Goal: Task Accomplishment & Management: Complete application form

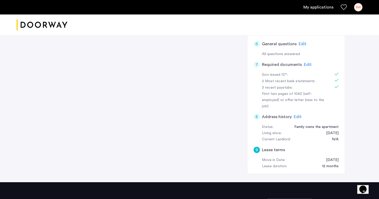
scroll to position [155, 0]
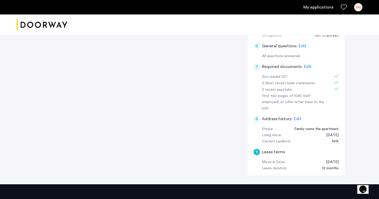
click at [307, 65] on span "Edit" at bounding box center [308, 67] width 8 height 4
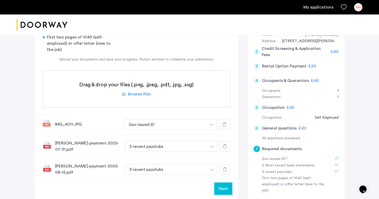
scroll to position [76, 0]
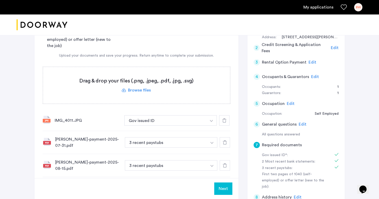
click at [144, 91] on label at bounding box center [136, 85] width 187 height 37
click at [0, 0] on input "file" at bounding box center [0, 0] width 0 height 0
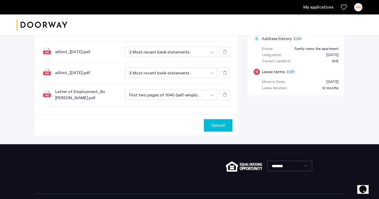
scroll to position [234, 0]
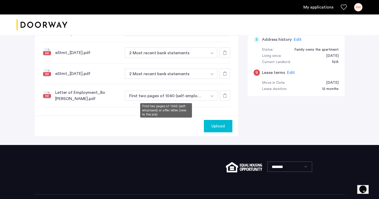
click at [194, 94] on button "First two pages of 1040 (self-employed) or offer letter (new to the job)" at bounding box center [166, 96] width 82 height 10
click at [211, 96] on img "button" at bounding box center [211, 96] width 3 height 2
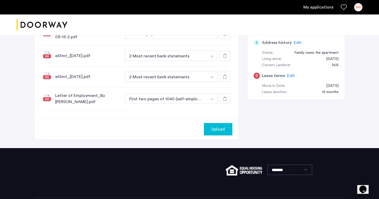
scroll to position [239, 0]
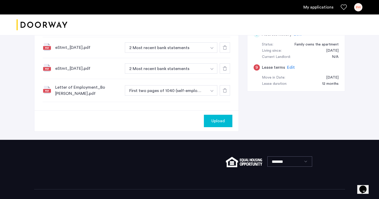
click at [220, 125] on button "Upload" at bounding box center [218, 121] width 28 height 12
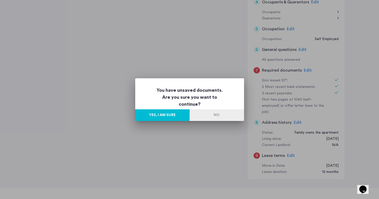
click at [219, 116] on button "No" at bounding box center [217, 116] width 54 height 12
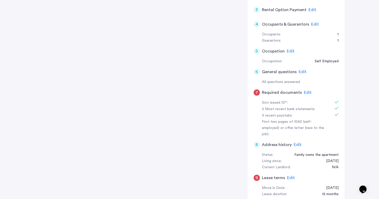
scroll to position [93, 0]
click at [305, 92] on span "Edit" at bounding box center [308, 93] width 8 height 4
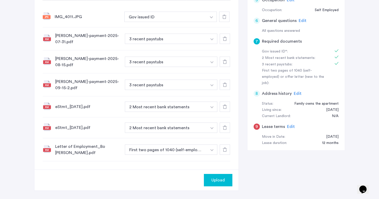
scroll to position [145, 0]
click at [207, 176] on button "Upload" at bounding box center [218, 180] width 28 height 12
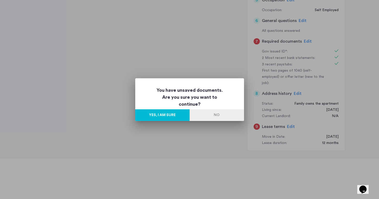
click at [168, 111] on button "Yes, I am sure" at bounding box center [162, 116] width 54 height 12
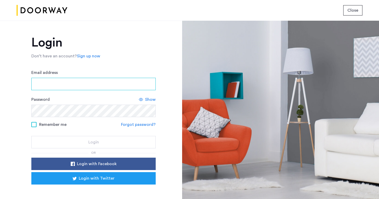
type input "**********"
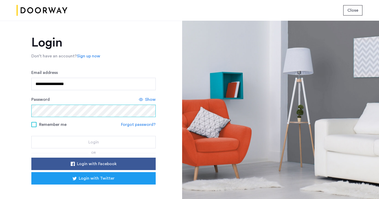
click at [93, 143] on button "Login" at bounding box center [93, 142] width 124 height 12
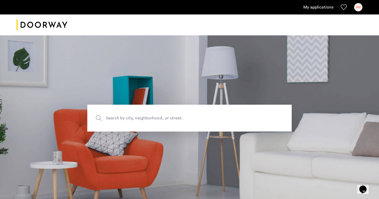
click at [317, 10] on link "My applications" at bounding box center [318, 7] width 30 height 6
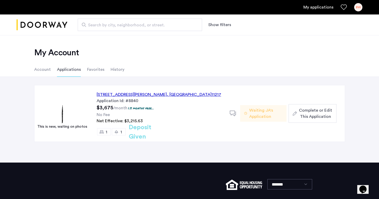
click at [121, 98] on div "558 Sackett Street, Unit 5E, Brooklyn , NY 11217" at bounding box center [159, 95] width 125 height 6
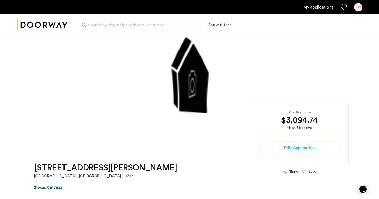
scroll to position [41, 0]
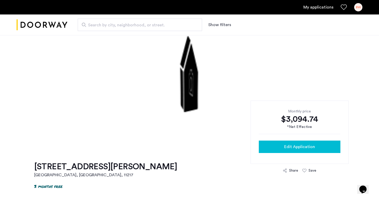
click at [296, 143] on button "Edit Application" at bounding box center [300, 147] width 82 height 12
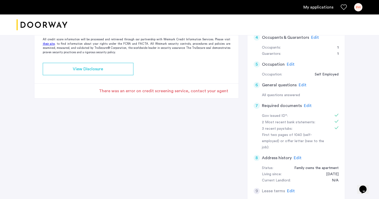
scroll to position [121, 0]
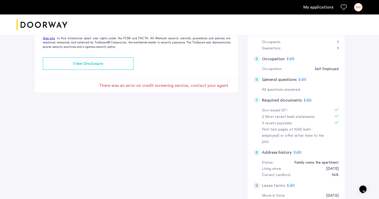
click at [309, 98] on span "Edit" at bounding box center [308, 100] width 8 height 4
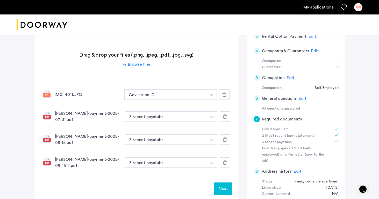
scroll to position [96, 0]
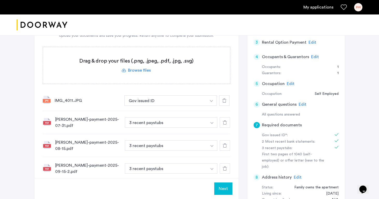
click at [141, 71] on label at bounding box center [136, 65] width 187 height 37
click at [0, 0] on input "file" at bounding box center [0, 0] width 0 height 0
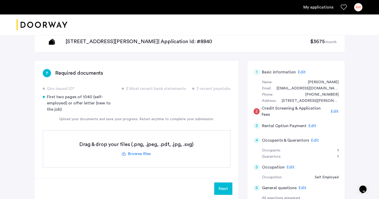
scroll to position [16, 0]
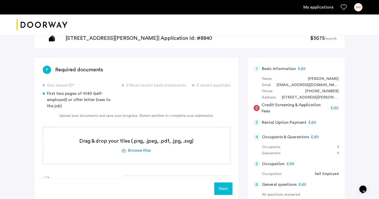
click at [136, 152] on label at bounding box center [136, 145] width 187 height 37
click at [0, 0] on input "file" at bounding box center [0, 0] width 0 height 0
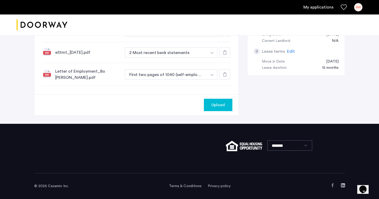
scroll to position [255, 0]
click at [211, 108] on button "Upload" at bounding box center [218, 105] width 28 height 12
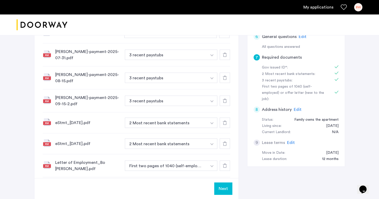
scroll to position [169, 0]
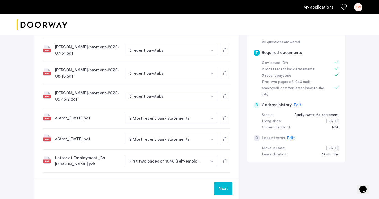
click at [224, 186] on button "Next" at bounding box center [223, 189] width 18 height 12
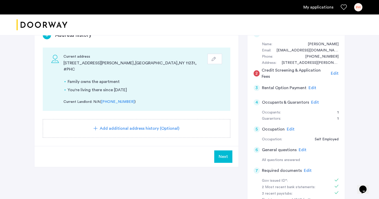
scroll to position [44, 0]
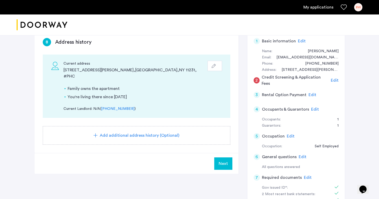
click at [225, 161] on span "Next" at bounding box center [223, 164] width 9 height 6
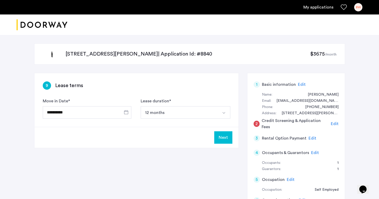
click at [227, 139] on button "Next" at bounding box center [223, 138] width 18 height 12
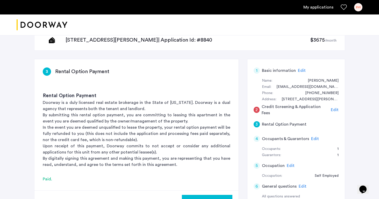
scroll to position [15, 0]
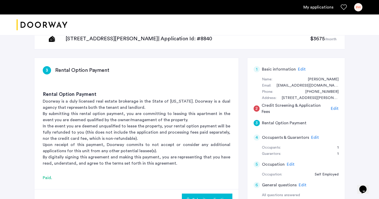
click at [331, 107] on div "2 Credit Screening & Application Fees Edit" at bounding box center [296, 109] width 85 height 15
click at [333, 108] on span "Edit" at bounding box center [335, 109] width 8 height 4
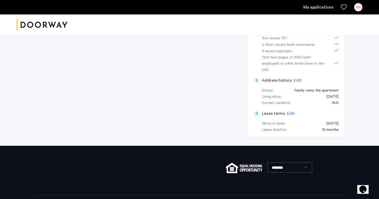
scroll to position [199, 0]
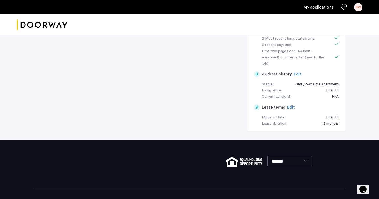
click at [273, 104] on h5 "Lease terms" at bounding box center [273, 107] width 23 height 6
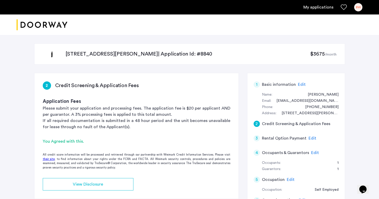
scroll to position [0, 0]
click at [276, 85] on h5 "Basic information" at bounding box center [279, 85] width 34 height 6
click at [302, 86] on span "Edit" at bounding box center [302, 85] width 8 height 4
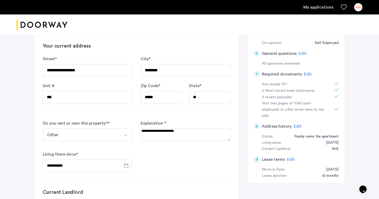
scroll to position [165, 0]
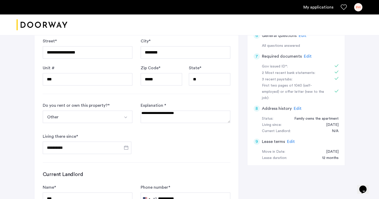
click at [288, 140] on span "Edit" at bounding box center [291, 142] width 8 height 4
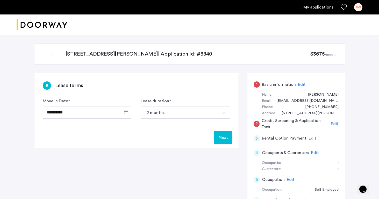
scroll to position [0, 0]
click at [224, 135] on button "Next" at bounding box center [223, 138] width 18 height 12
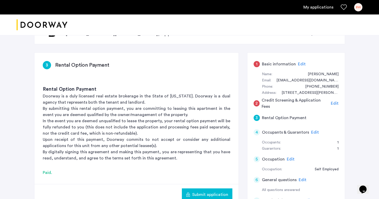
scroll to position [20, 0]
click at [300, 63] on span "Edit" at bounding box center [302, 64] width 8 height 4
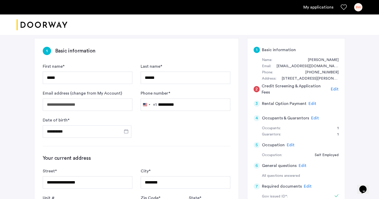
scroll to position [36, 0]
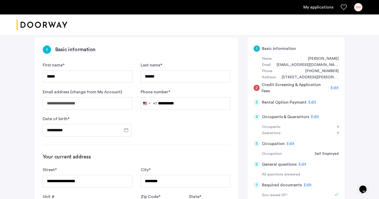
click at [339, 85] on div "1 Basic information Name: Bowen Walder Email: bowalder@gmail.com Phone: (347) 6…" at bounding box center [296, 166] width 98 height 258
click at [335, 86] on span "Edit" at bounding box center [335, 88] width 8 height 4
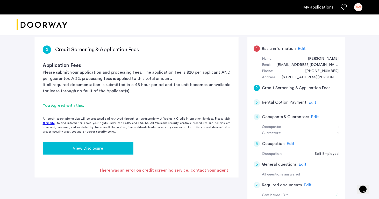
click at [114, 152] on button "View Disclosure" at bounding box center [88, 148] width 91 height 12
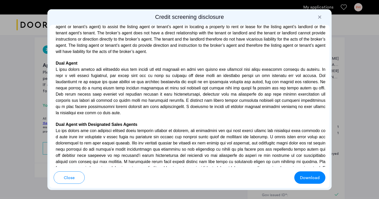
scroll to position [1286, 0]
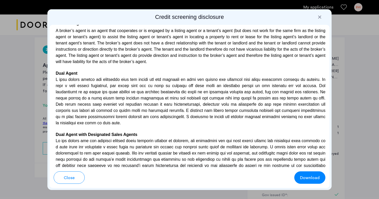
click at [321, 18] on div at bounding box center [319, 17] width 5 height 5
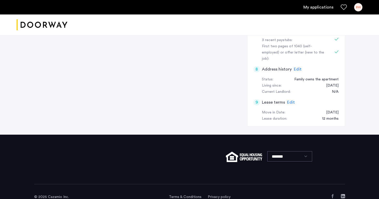
scroll to position [204, 0]
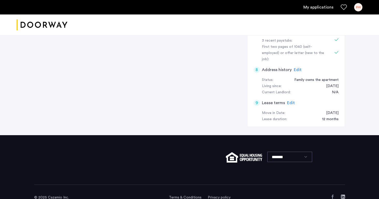
click at [291, 101] on span "Edit" at bounding box center [291, 103] width 8 height 4
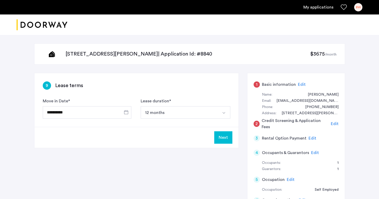
scroll to position [0, 0]
click at [221, 137] on button "Next" at bounding box center [223, 138] width 18 height 12
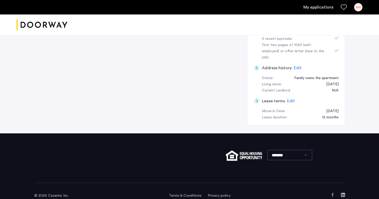
scroll to position [37, 0]
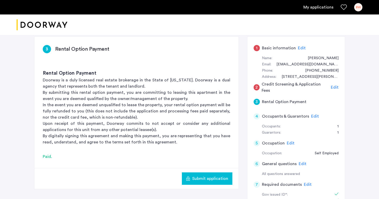
click at [204, 173] on button "Submit application" at bounding box center [207, 179] width 51 height 12
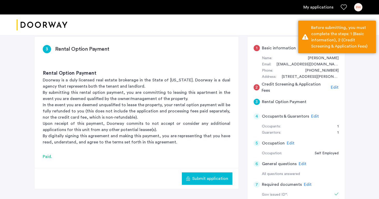
click at [205, 179] on span "Submit application" at bounding box center [210, 179] width 36 height 6
click at [334, 88] on span "Edit" at bounding box center [335, 87] width 8 height 4
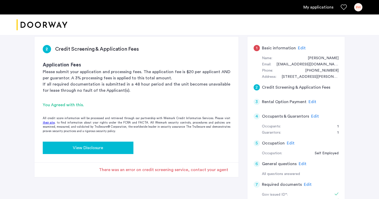
click at [119, 150] on div "View Disclosure" at bounding box center [88, 148] width 82 height 6
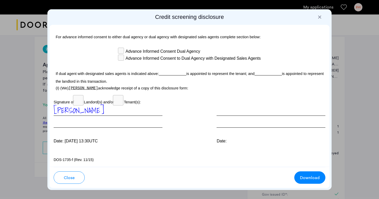
scroll to position [1551, 0]
click at [310, 175] on span "Download" at bounding box center [310, 178] width 20 height 6
click at [320, 17] on div at bounding box center [319, 17] width 5 height 5
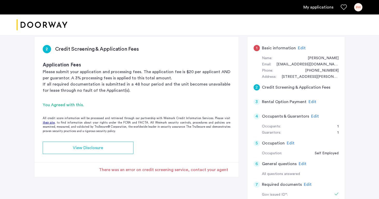
click at [302, 47] on span "Edit" at bounding box center [302, 48] width 8 height 4
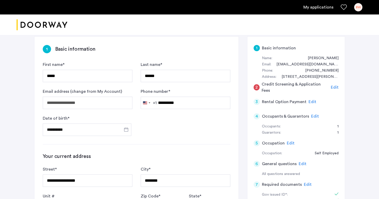
click at [333, 88] on span "Edit" at bounding box center [335, 87] width 8 height 4
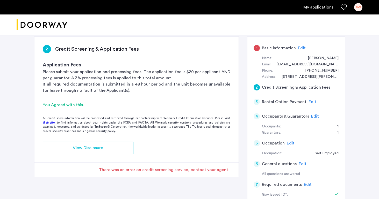
click at [141, 171] on div "There was an error on credit screening service, contact your agent" at bounding box center [163, 170] width 129 height 6
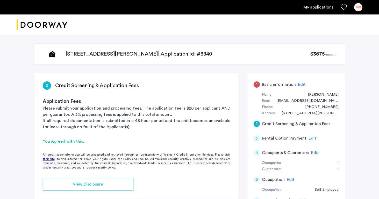
scroll to position [0, 0]
click at [301, 87] on span "Edit" at bounding box center [302, 85] width 8 height 4
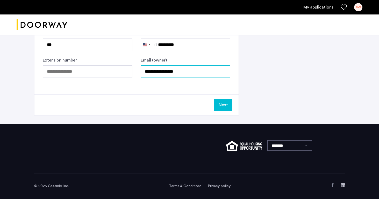
scroll to position [319, 0]
type input "**********"
click at [222, 99] on button "Next" at bounding box center [223, 105] width 18 height 12
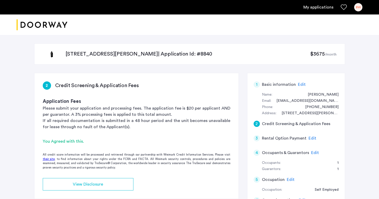
scroll to position [0, 0]
click at [311, 138] on span "Edit" at bounding box center [313, 139] width 8 height 4
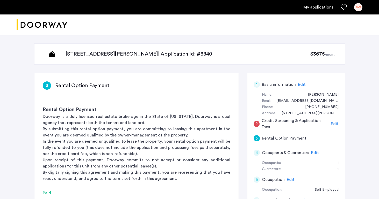
click at [333, 122] on span "Edit" at bounding box center [335, 124] width 8 height 4
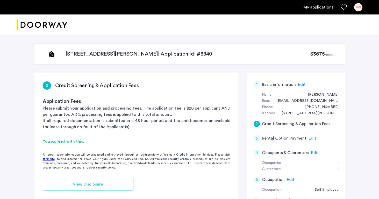
scroll to position [23, 0]
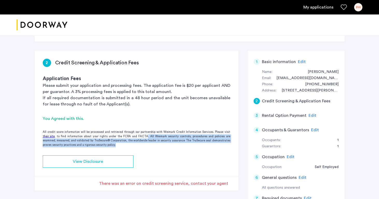
drag, startPoint x: 140, startPoint y: 137, endPoint x: 230, endPoint y: 143, distance: 90.9
click at [230, 143] on div "All credit score information will be processed and retrieved through our partne…" at bounding box center [136, 138] width 204 height 17
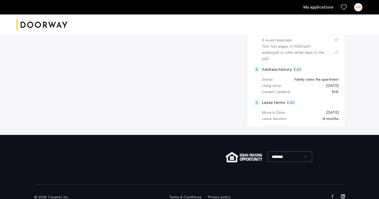
scroll to position [204, 0]
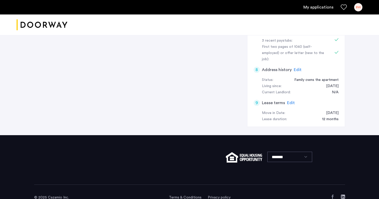
click at [294, 96] on div "9 Lease terms Edit" at bounding box center [296, 103] width 85 height 15
click at [290, 101] on span "Edit" at bounding box center [291, 103] width 8 height 4
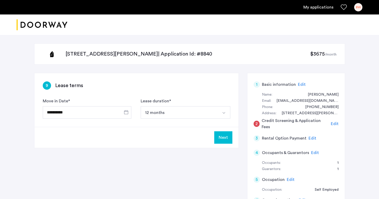
scroll to position [0, 0]
click at [222, 134] on button "Next" at bounding box center [223, 138] width 18 height 12
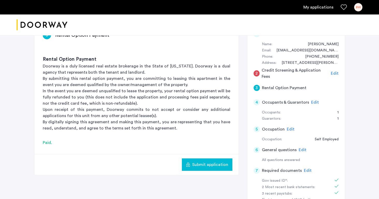
scroll to position [58, 0]
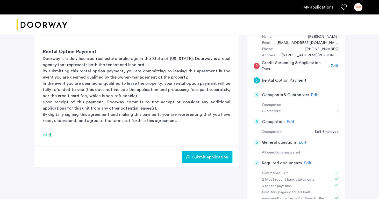
click at [206, 152] on button "Submit application" at bounding box center [207, 157] width 51 height 12
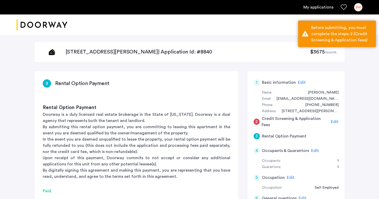
scroll to position [0, 0]
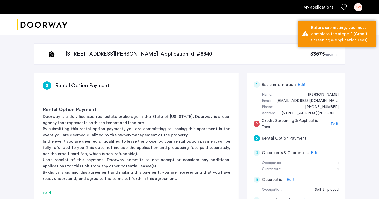
click at [336, 124] on span "Edit" at bounding box center [335, 124] width 8 height 4
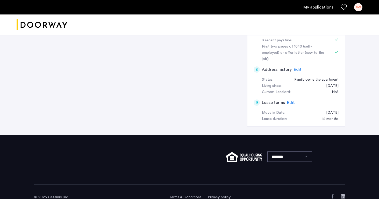
scroll to position [204, 0]
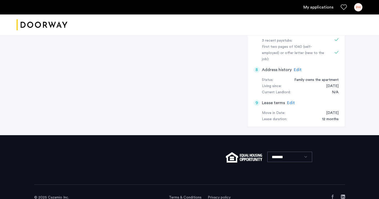
click at [288, 101] on span "Edit" at bounding box center [291, 103] width 8 height 4
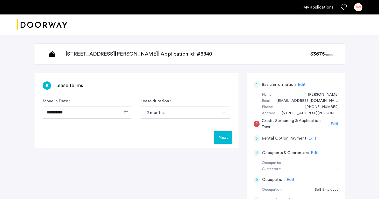
scroll to position [0, 0]
click at [222, 134] on button "Next" at bounding box center [223, 138] width 18 height 12
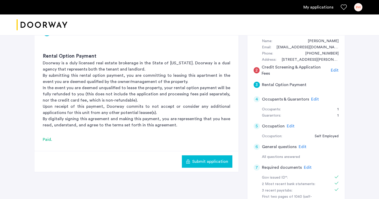
scroll to position [54, 0]
click at [214, 166] on button "Submit application" at bounding box center [207, 161] width 51 height 12
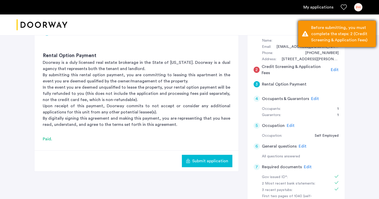
click at [305, 37] on div "Before submitting, you must complete the steps: 2 (Credit Screening & Applicati…" at bounding box center [337, 34] width 78 height 26
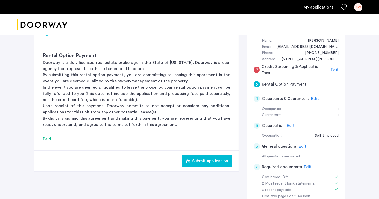
click at [332, 70] on span "Edit" at bounding box center [335, 70] width 8 height 4
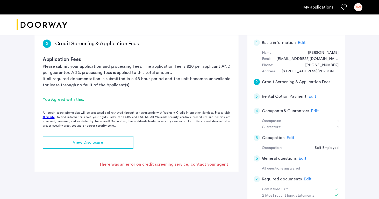
scroll to position [42, 0]
